Goal: Information Seeking & Learning: Find specific fact

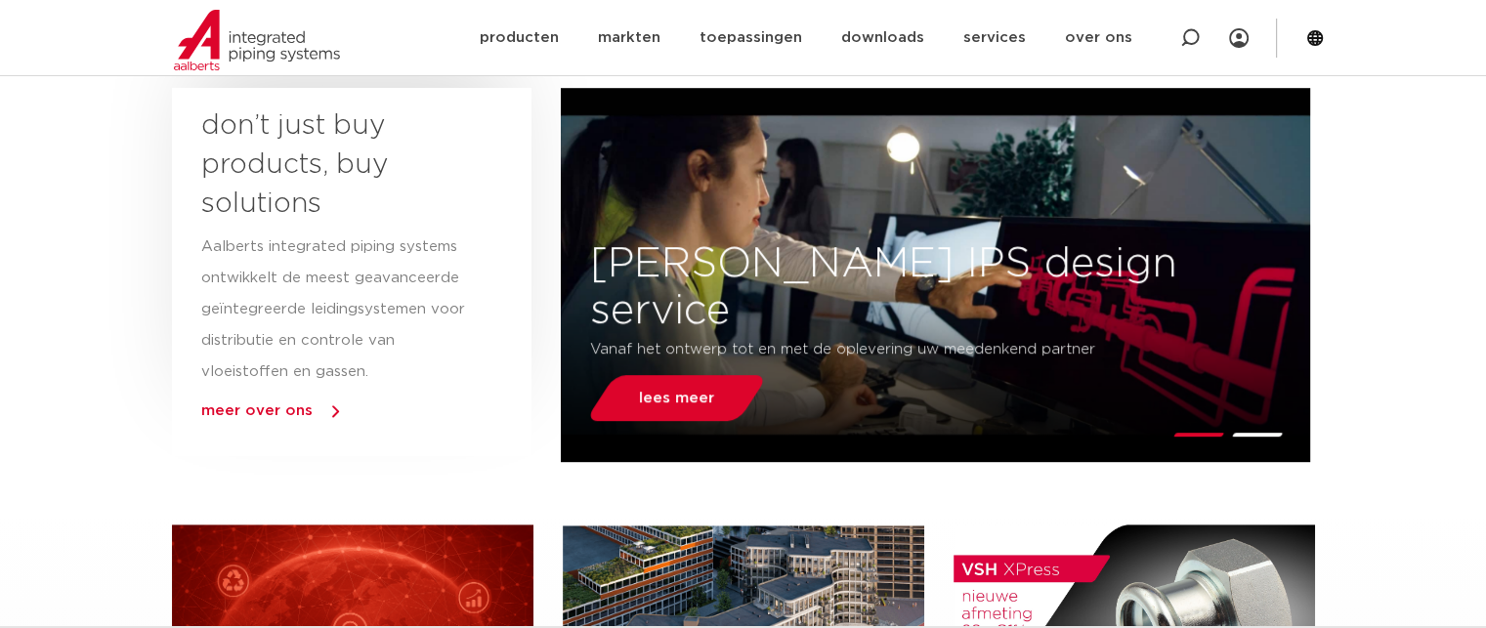
scroll to position [928, 0]
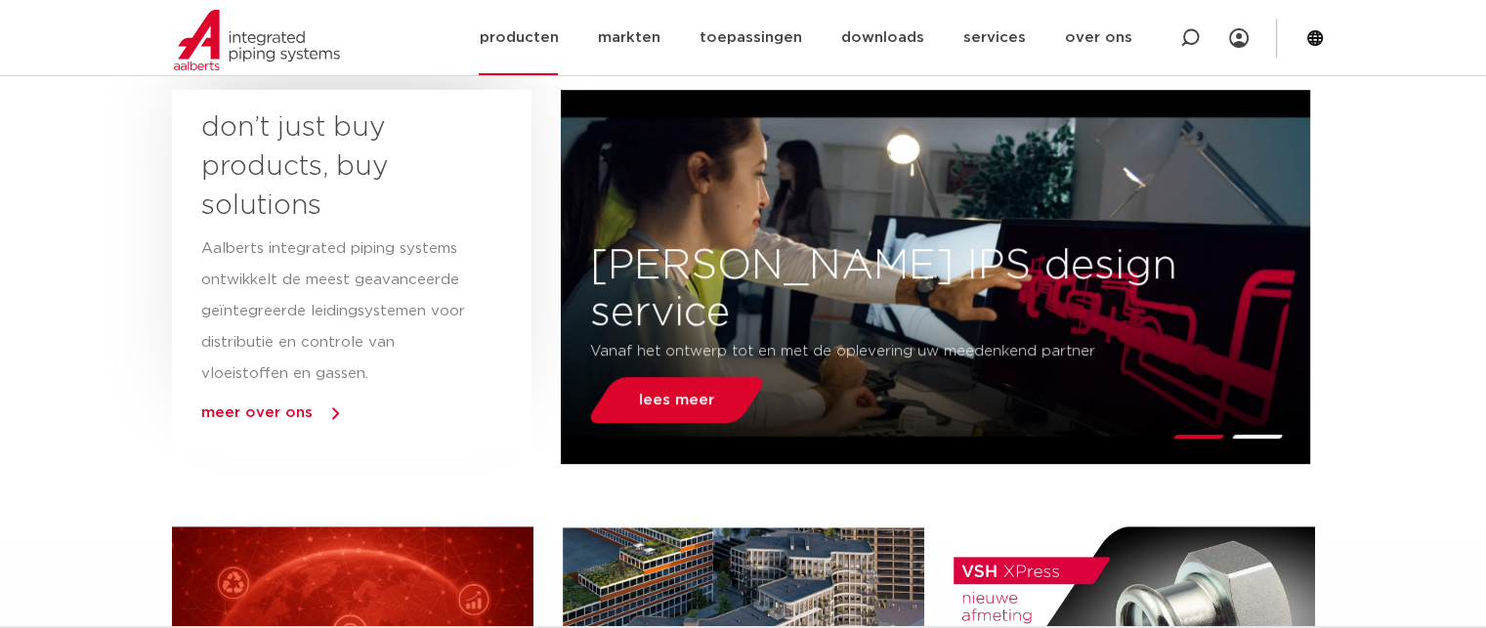
click at [537, 38] on link "producten" at bounding box center [518, 37] width 79 height 75
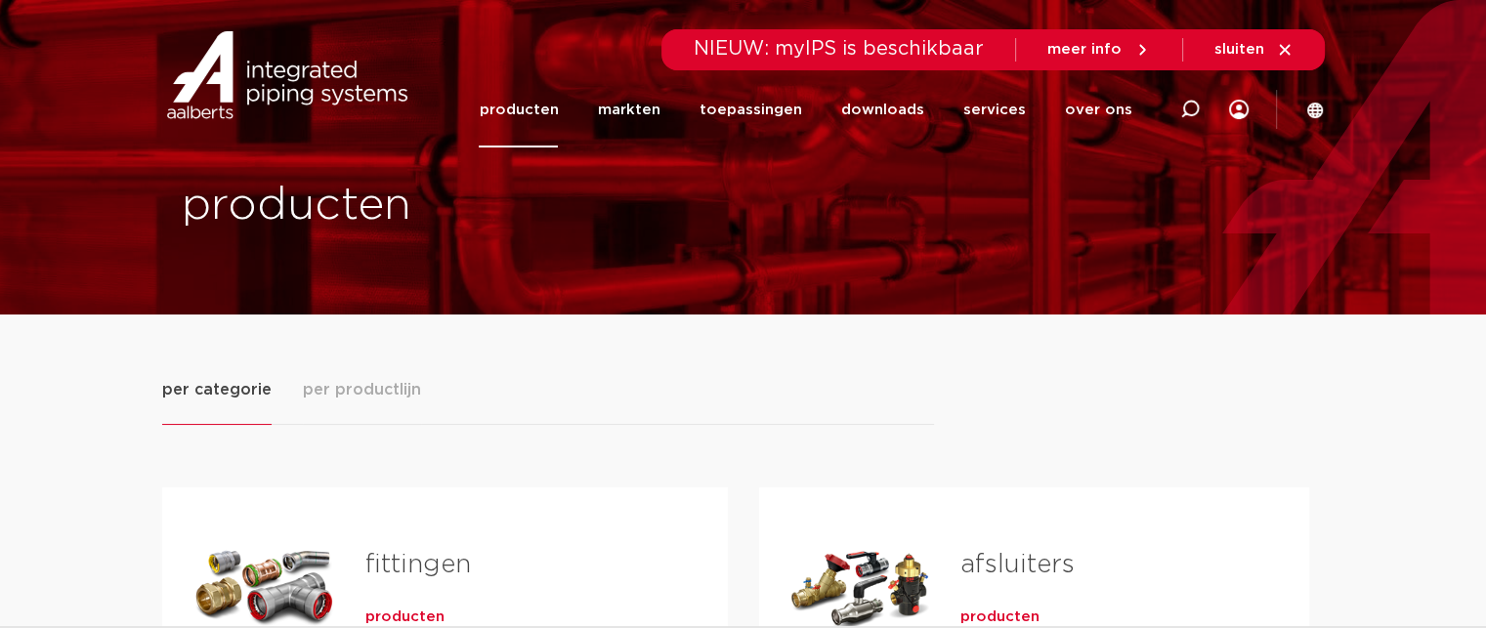
drag, startPoint x: 1195, startPoint y: 96, endPoint x: 1163, endPoint y: 96, distance: 32.2
click at [1195, 96] on div at bounding box center [1190, 109] width 20 height 149
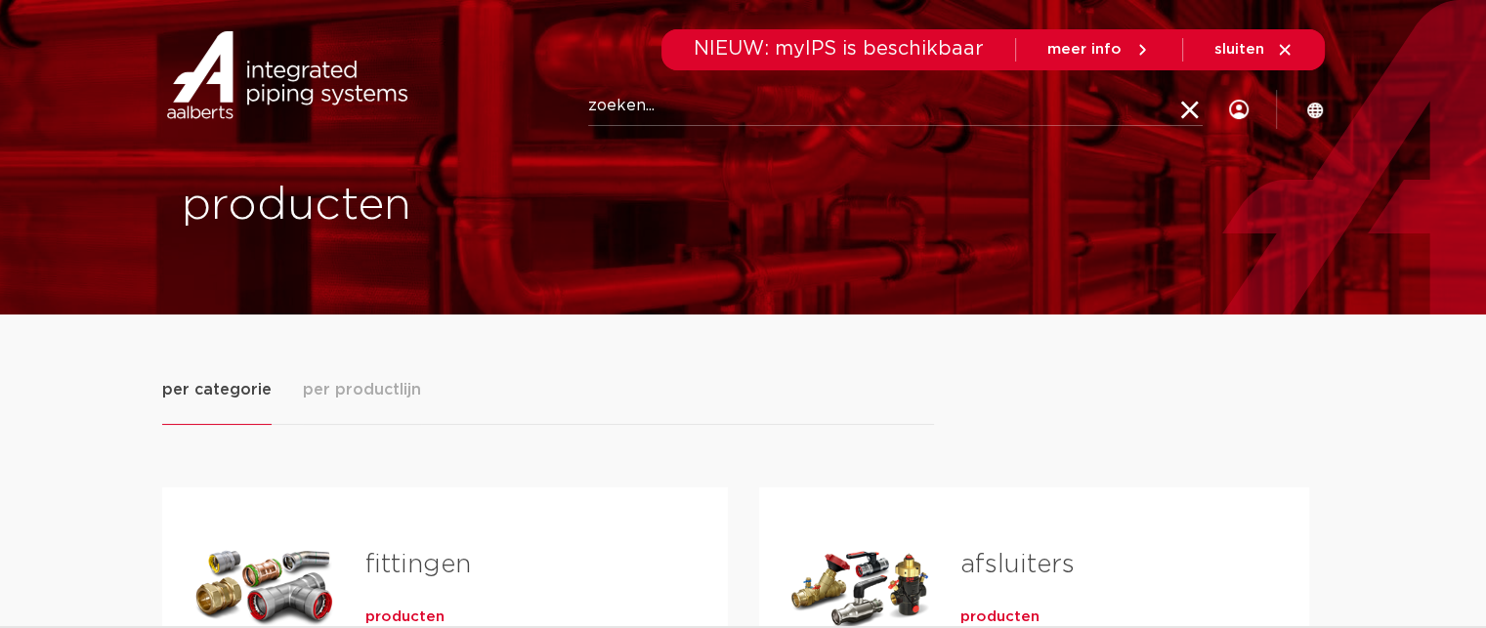
paste input "6341896"
type input "6341896"
click button "Zoeken" at bounding box center [0, 0] width 0 height 0
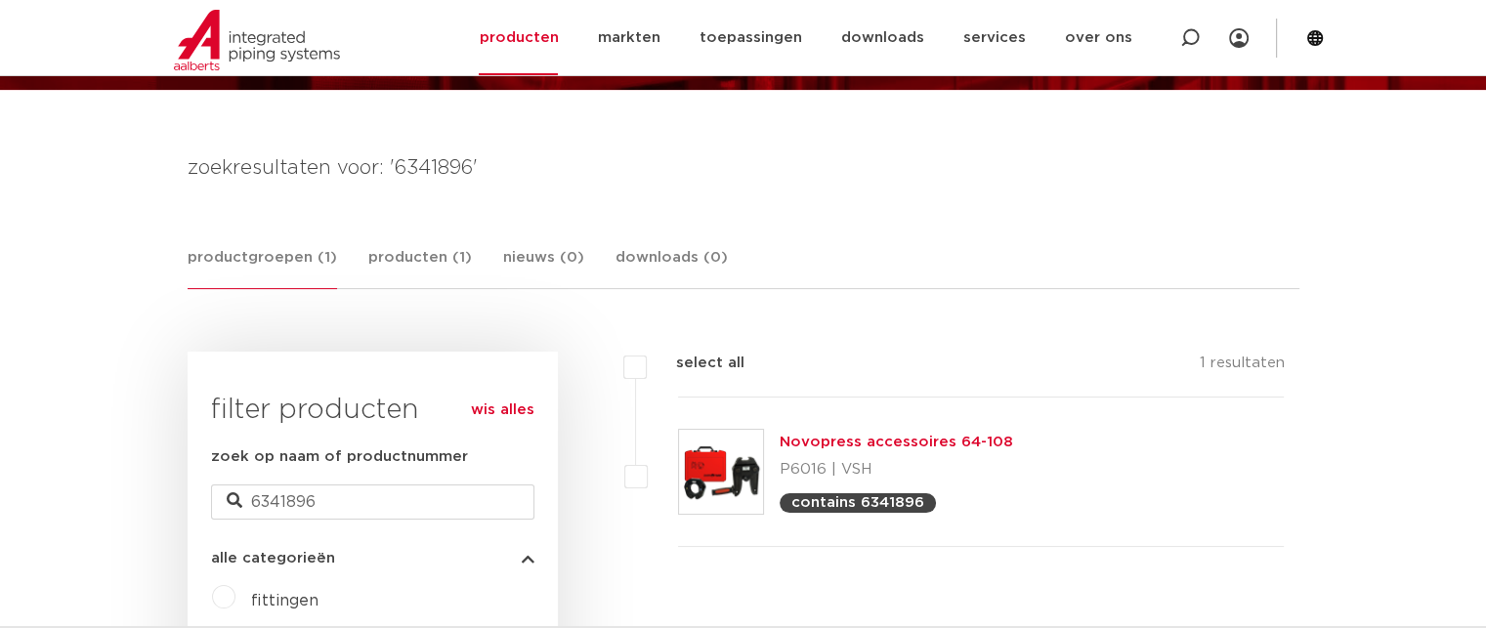
scroll to position [224, 0]
click at [875, 442] on link "Novopress accessoires 64-108" at bounding box center [896, 443] width 233 height 15
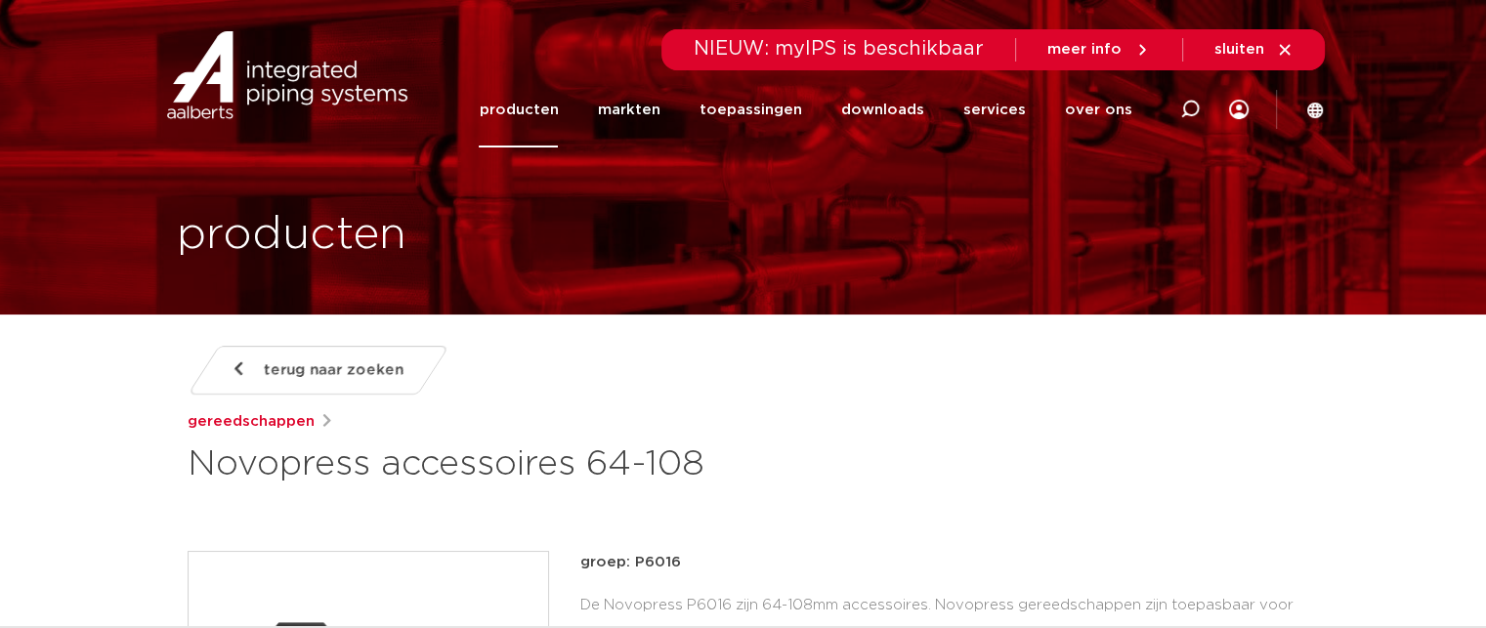
click at [1200, 112] on div at bounding box center [1190, 109] width 78 height 149
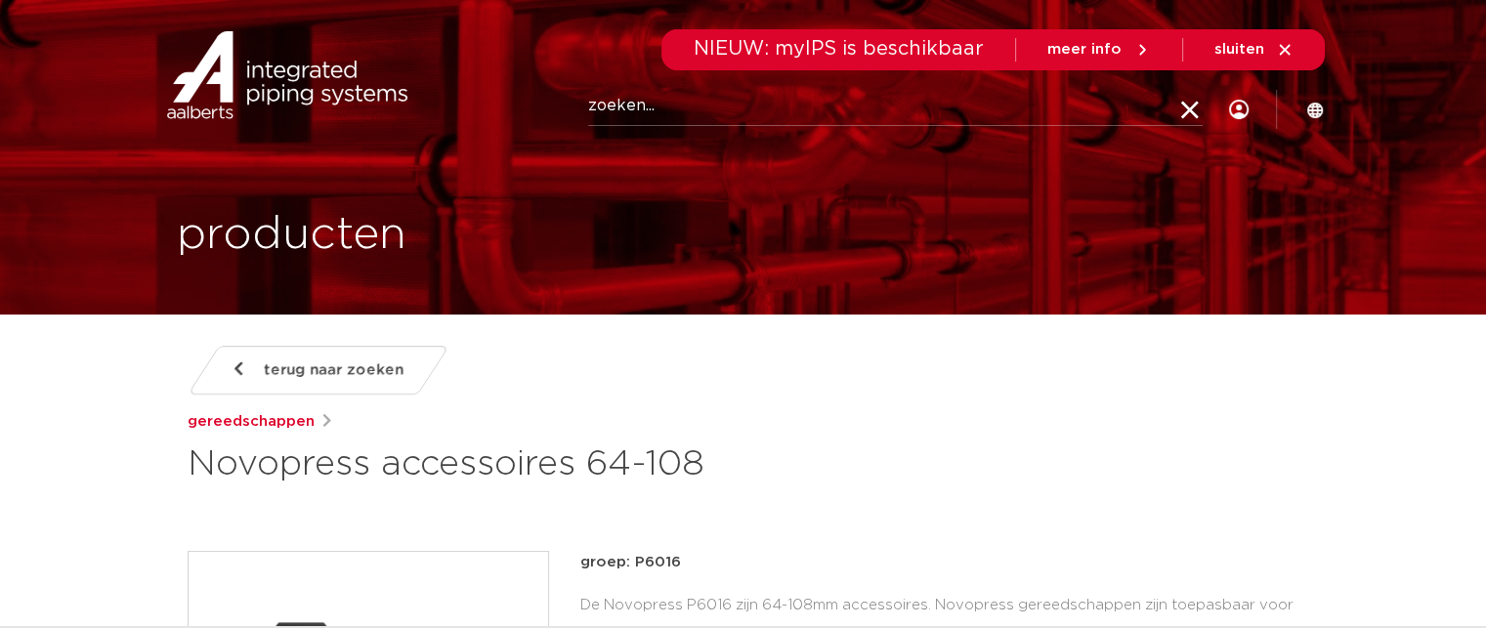
paste input "0604076"
type input "0604076"
click button "Zoeken" at bounding box center [0, 0] width 0 height 0
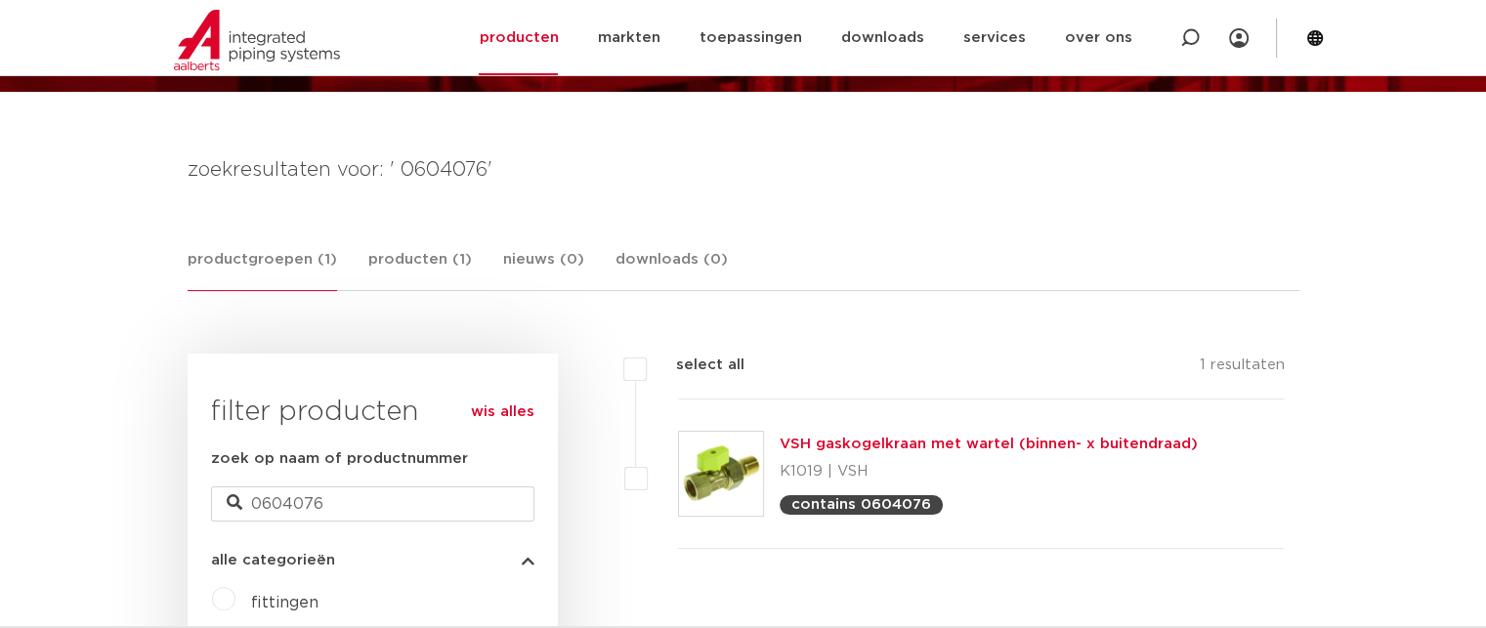
click at [457, 170] on h4 "zoekresultaten voor: ' 0604076'" at bounding box center [744, 169] width 1112 height 31
copy h4 "0604076"
drag, startPoint x: 660, startPoint y: 399, endPoint x: 1179, endPoint y: 538, distance: 537.3
click at [1179, 538] on li "VSH gaskogelkraan met wartel (binnen- x buitendraad) K1019 | VSH contains 06040…" at bounding box center [960, 474] width 650 height 149
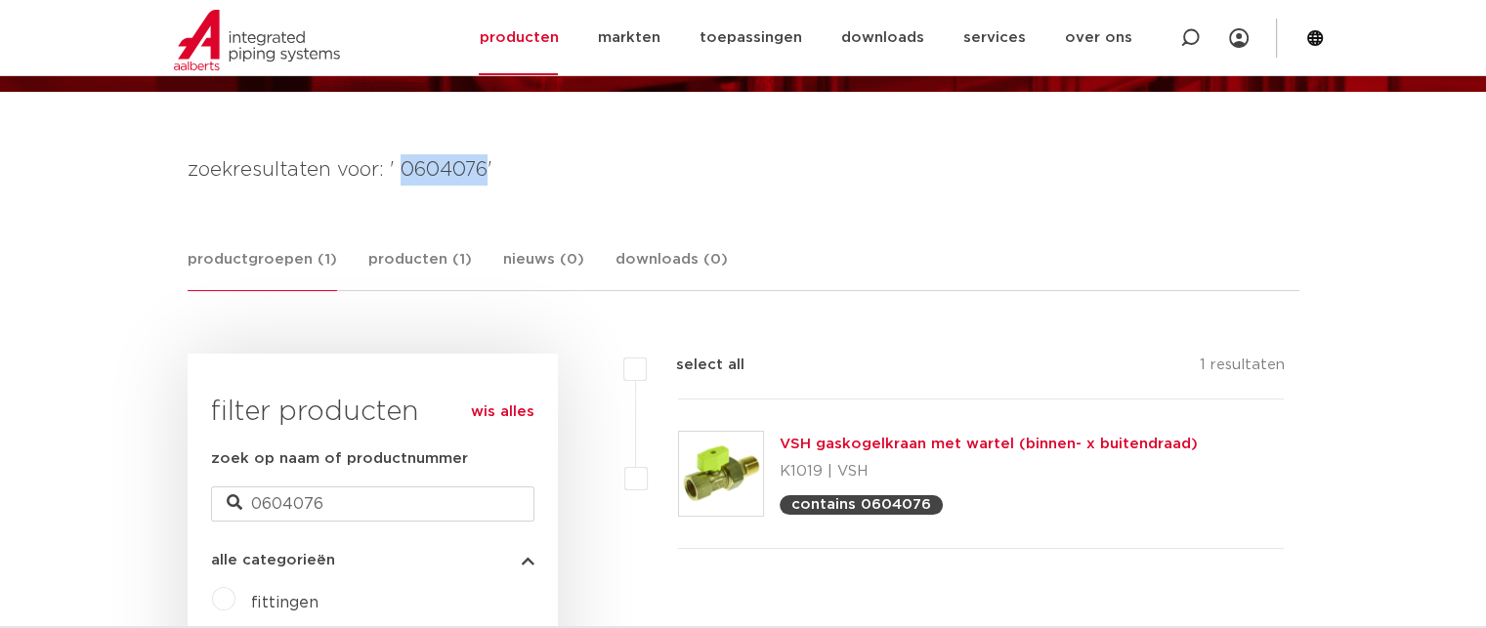
click at [1172, 539] on div "VSH gaskogelkraan met wartel (binnen- x buitendraad) K1019 | VSH contains 06040…" at bounding box center [981, 474] width 607 height 149
click at [242, 50] on img at bounding box center [257, 40] width 166 height 61
